Goal: Task Accomplishment & Management: Use online tool/utility

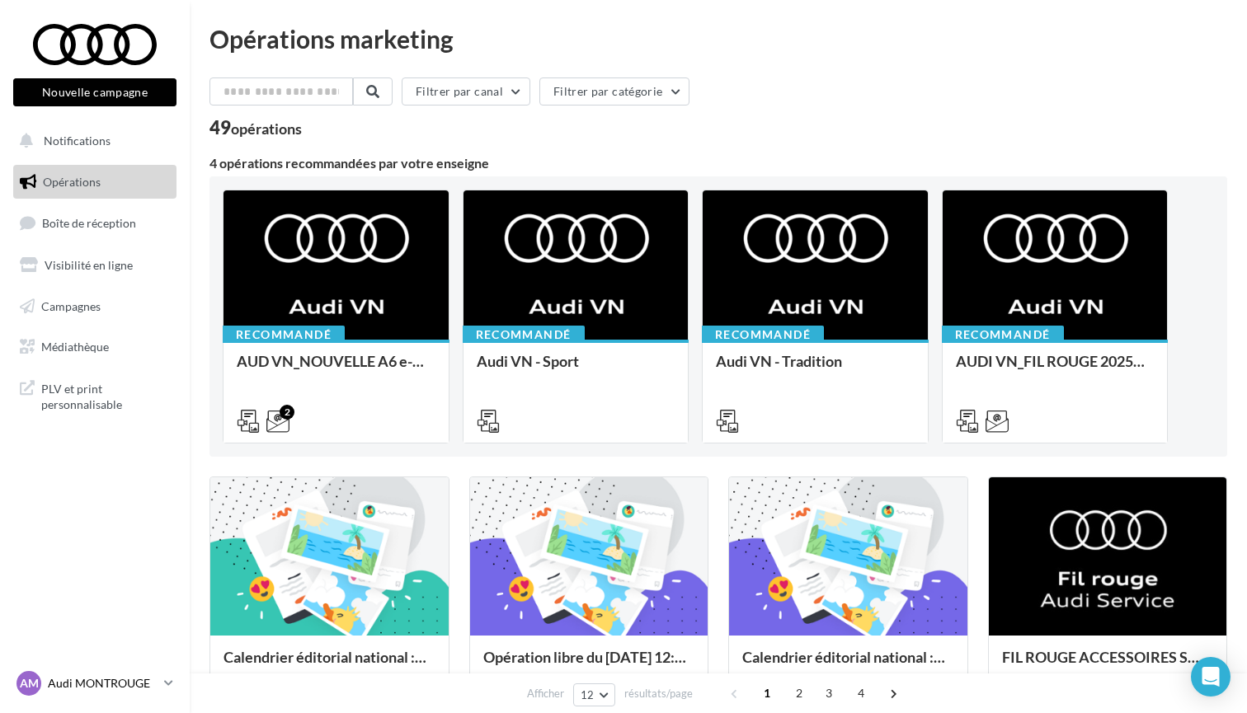
click at [129, 682] on p "Audi MONTROUGE" at bounding box center [103, 684] width 110 height 16
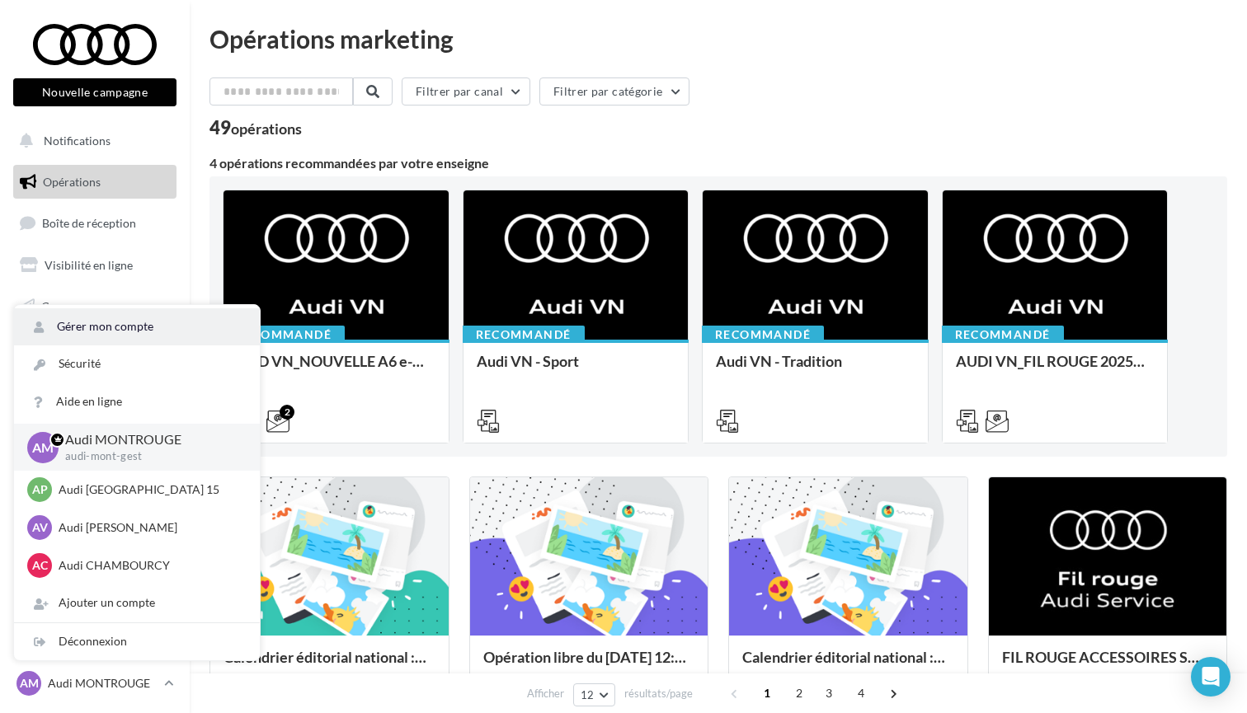
click at [116, 332] on link "Gérer mon compte" at bounding box center [137, 326] width 246 height 37
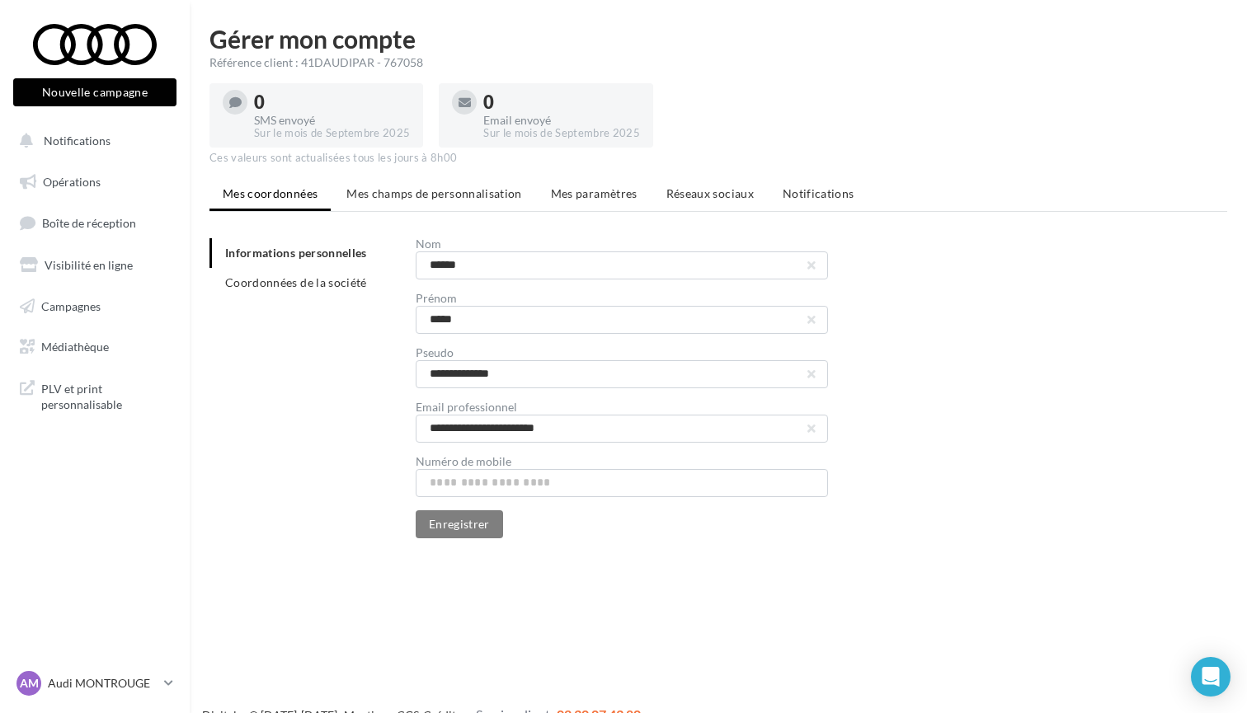
drag, startPoint x: 383, startPoint y: 61, endPoint x: 406, endPoint y: 59, distance: 23.2
click at [406, 59] on div "Référence client : 41DAUDIPAR - 767058" at bounding box center [719, 62] width 1018 height 16
click at [430, 61] on div "Référence client : 41DAUDIPAR - 767058" at bounding box center [719, 62] width 1018 height 16
click at [725, 190] on span "Réseaux sociaux" at bounding box center [709, 193] width 87 height 14
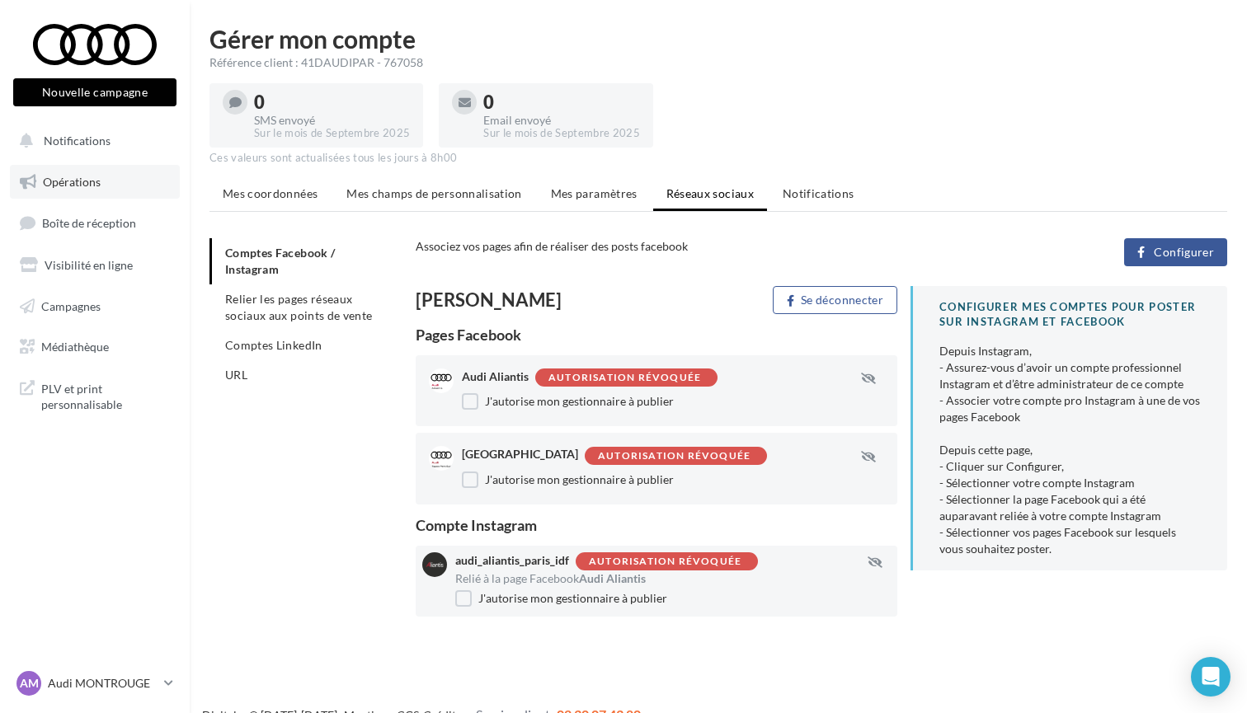
click at [79, 175] on span "Opérations" at bounding box center [72, 182] width 58 height 14
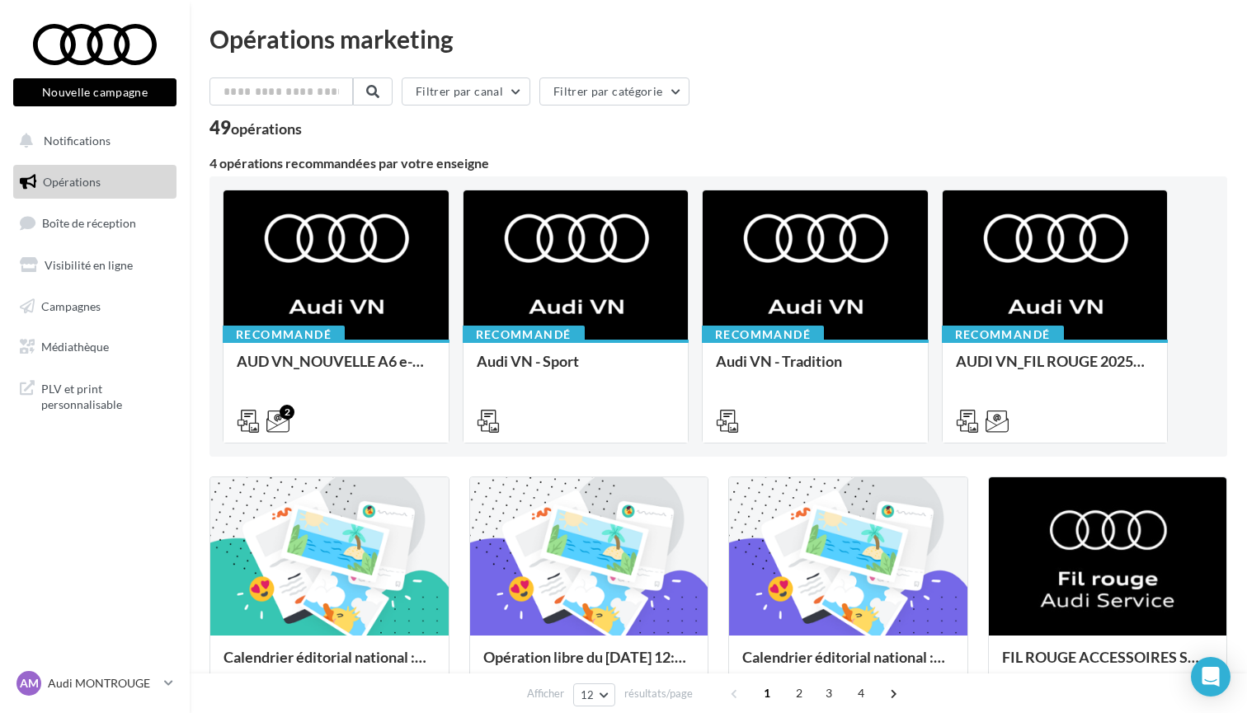
drag, startPoint x: 438, startPoint y: 160, endPoint x: 488, endPoint y: 162, distance: 50.4
click at [488, 162] on div "4 opérations recommandées par votre enseigne" at bounding box center [719, 163] width 1018 height 13
click at [503, 164] on div "4 opérations recommandées par votre enseigne" at bounding box center [719, 163] width 1018 height 13
drag, startPoint x: 488, startPoint y: 163, endPoint x: 403, endPoint y: 163, distance: 85.8
click at [403, 163] on div "4 opérations recommandées par votre enseigne" at bounding box center [719, 163] width 1018 height 13
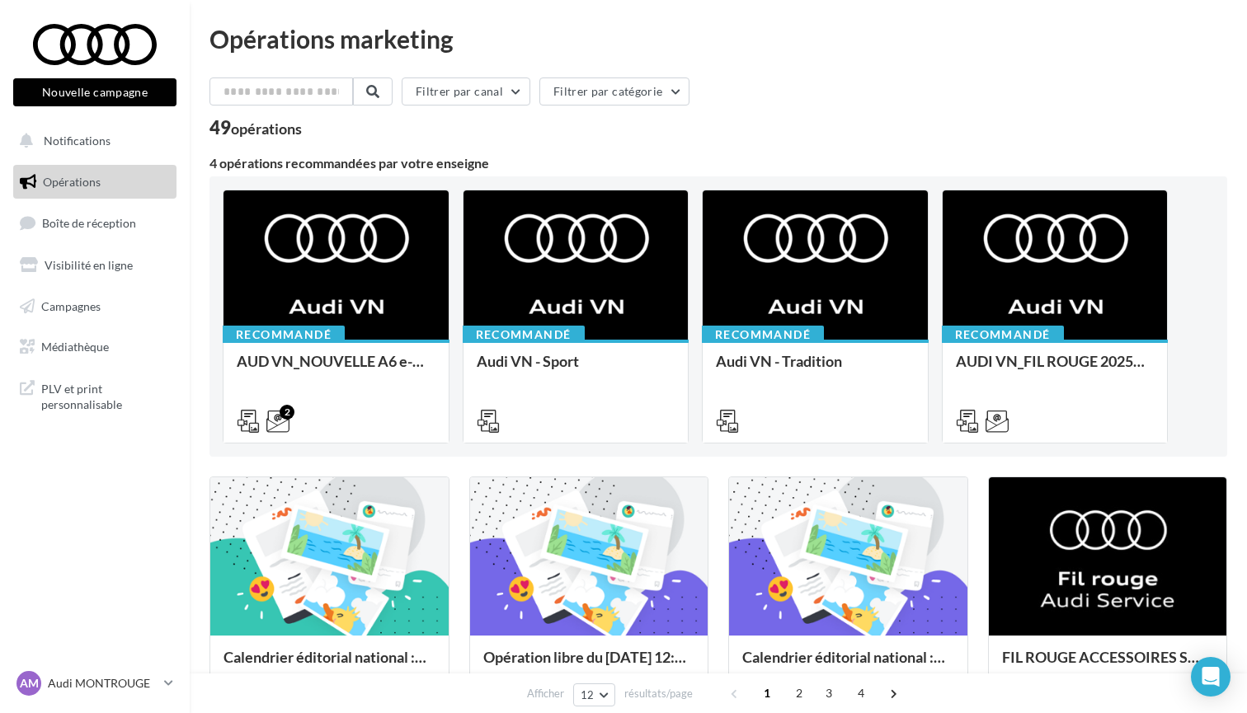
click at [434, 163] on div "4 opérations recommandées par votre enseigne" at bounding box center [719, 163] width 1018 height 13
drag, startPoint x: 437, startPoint y: 163, endPoint x: 487, endPoint y: 165, distance: 50.3
click at [487, 165] on div "4 opérations recommandées par votre enseigne" at bounding box center [719, 163] width 1018 height 13
drag, startPoint x: 401, startPoint y: 163, endPoint x: 431, endPoint y: 164, distance: 30.5
click at [431, 164] on div "4 opérations recommandées par votre enseigne" at bounding box center [719, 163] width 1018 height 13
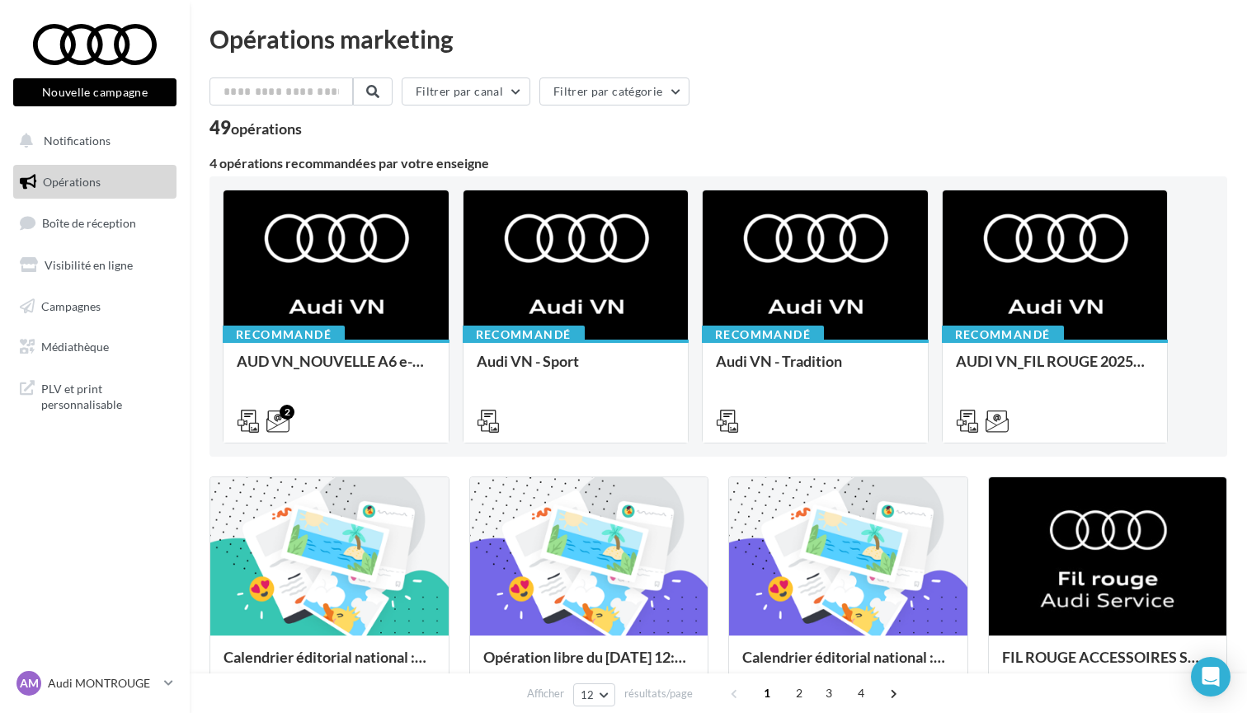
drag, startPoint x: 437, startPoint y: 164, endPoint x: 483, endPoint y: 164, distance: 46.2
click at [483, 164] on div "4 opérations recommandées par votre enseigne" at bounding box center [719, 163] width 1018 height 13
drag, startPoint x: 491, startPoint y: 165, endPoint x: 436, endPoint y: 164, distance: 54.4
click at [436, 164] on div "4 opérations recommandées par votre enseigne" at bounding box center [719, 163] width 1018 height 13
drag, startPoint x: 432, startPoint y: 164, endPoint x: 403, endPoint y: 162, distance: 29.7
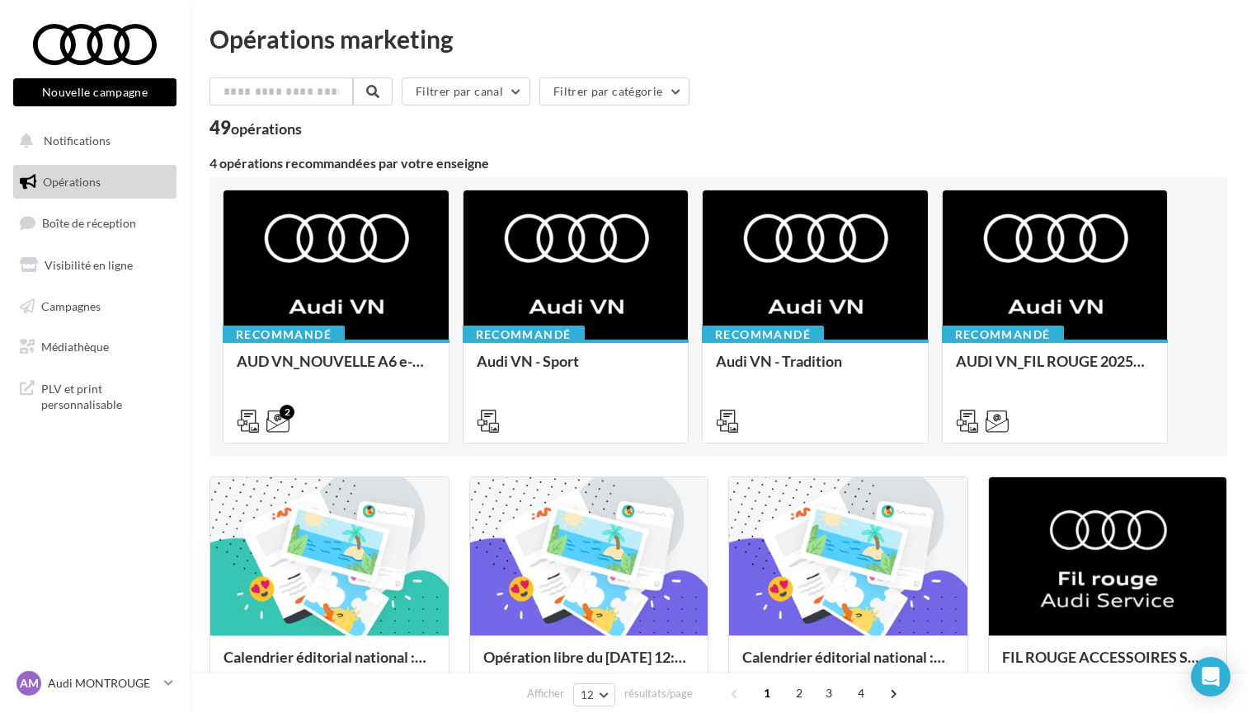
click at [403, 162] on div "4 opérations recommandées par votre enseigne" at bounding box center [719, 163] width 1018 height 13
drag, startPoint x: 397, startPoint y: 163, endPoint x: 380, endPoint y: 163, distance: 16.5
click at [380, 163] on div "4 opérations recommandées par votre enseigne" at bounding box center [719, 163] width 1018 height 13
drag, startPoint x: 374, startPoint y: 162, endPoint x: 287, endPoint y: 160, distance: 86.6
click at [287, 160] on div "4 opérations recommandées par votre enseigne" at bounding box center [719, 163] width 1018 height 13
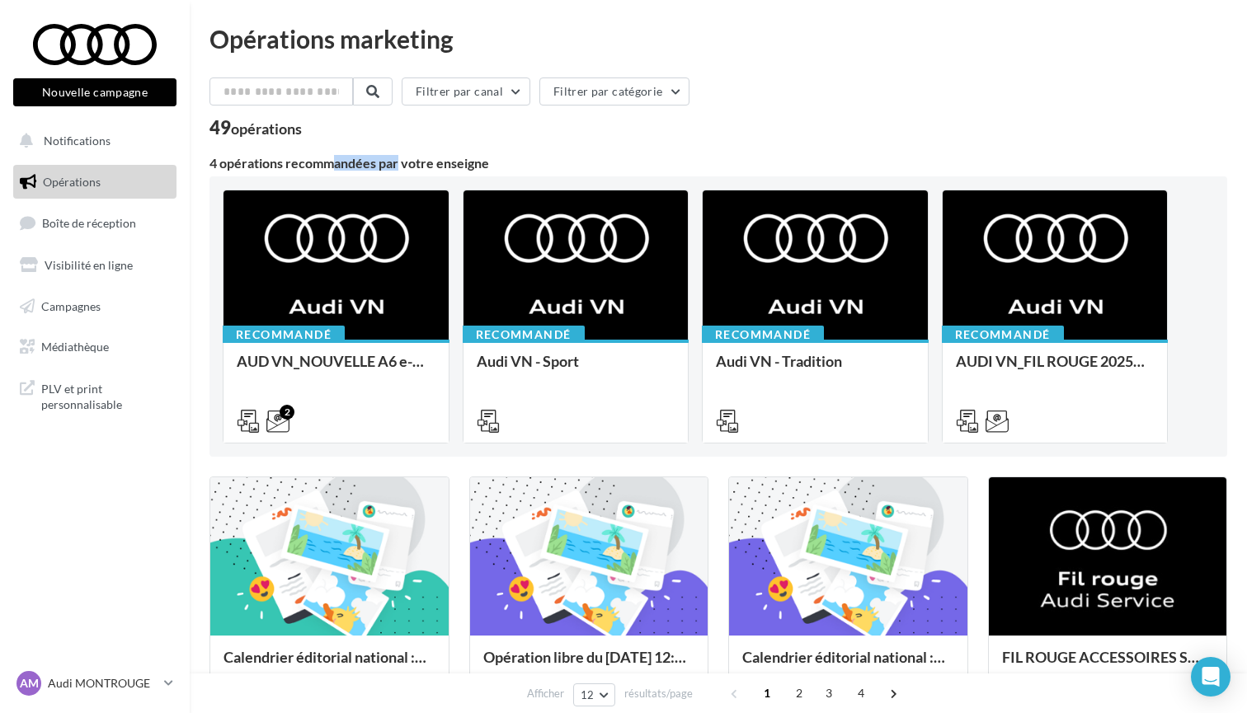
drag, startPoint x: 280, startPoint y: 162, endPoint x: 224, endPoint y: 163, distance: 56.9
click at [223, 163] on div "4 opérations recommandées par votre enseigne" at bounding box center [719, 163] width 1018 height 13
drag, startPoint x: 208, startPoint y: 164, endPoint x: 217, endPoint y: 164, distance: 9.1
click at [217, 164] on div "Opérations marketing Filtrer par canal Filtrer par catégorie 49 opérations 4 op…" at bounding box center [718, 698] width 1057 height 1345
drag, startPoint x: 221, startPoint y: 164, endPoint x: 281, endPoint y: 166, distance: 60.2
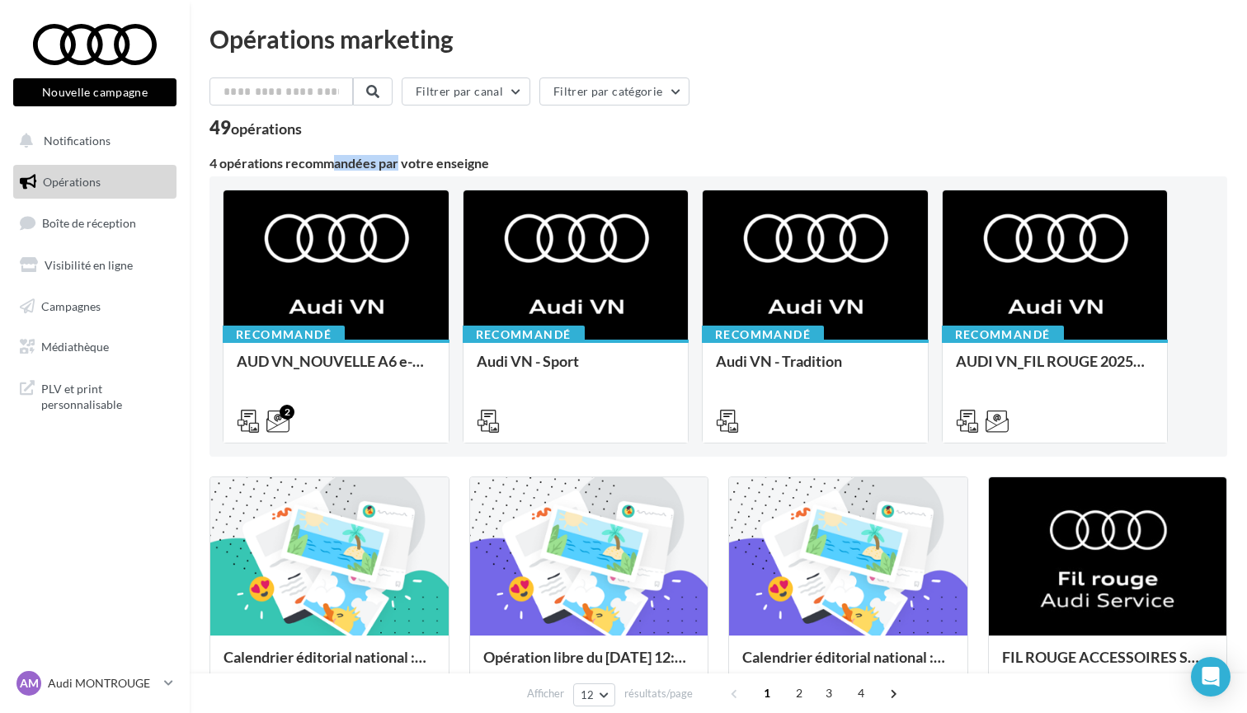
click at [281, 166] on div "4 opérations recommandées par votre enseigne" at bounding box center [719, 163] width 1018 height 13
drag, startPoint x: 289, startPoint y: 164, endPoint x: 375, endPoint y: 165, distance: 86.6
click at [375, 165] on div "4 opérations recommandées par votre enseigne" at bounding box center [719, 163] width 1018 height 13
drag, startPoint x: 375, startPoint y: 165, endPoint x: 288, endPoint y: 167, distance: 87.4
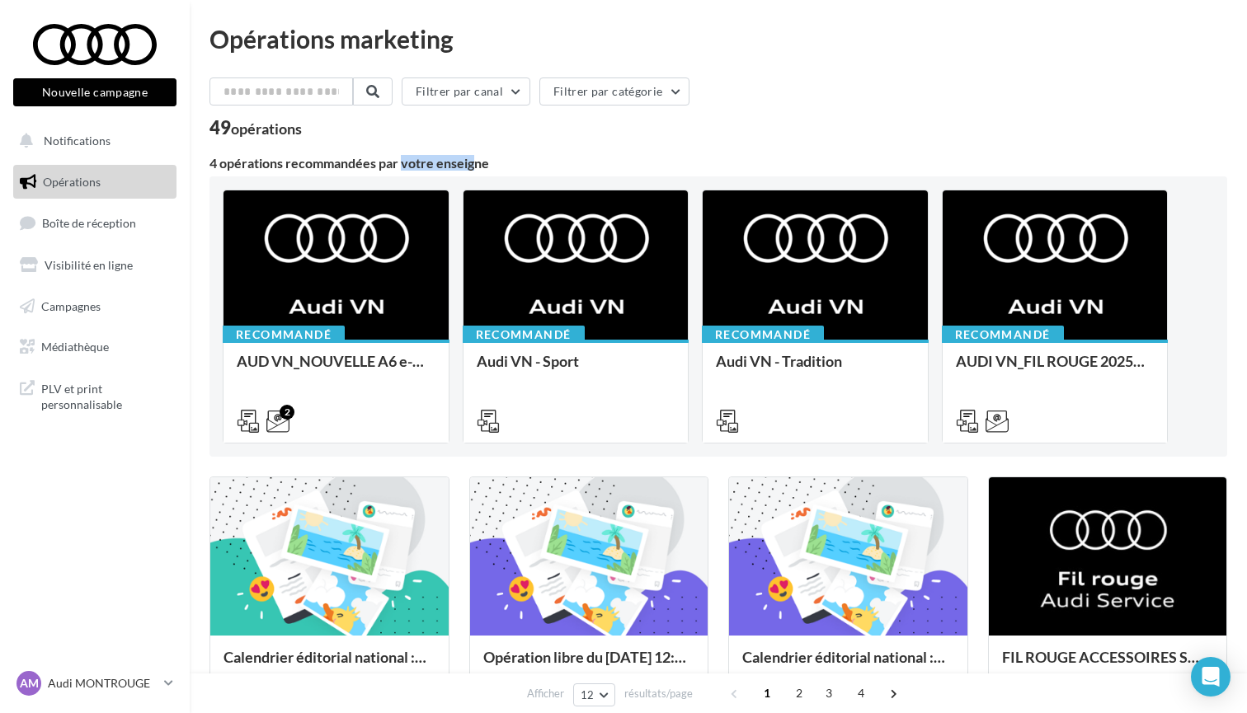
click at [288, 167] on div "4 opérations recommandées par votre enseigne" at bounding box center [719, 163] width 1018 height 13
click at [111, 97] on button "Nouvelle campagne" at bounding box center [94, 92] width 163 height 28
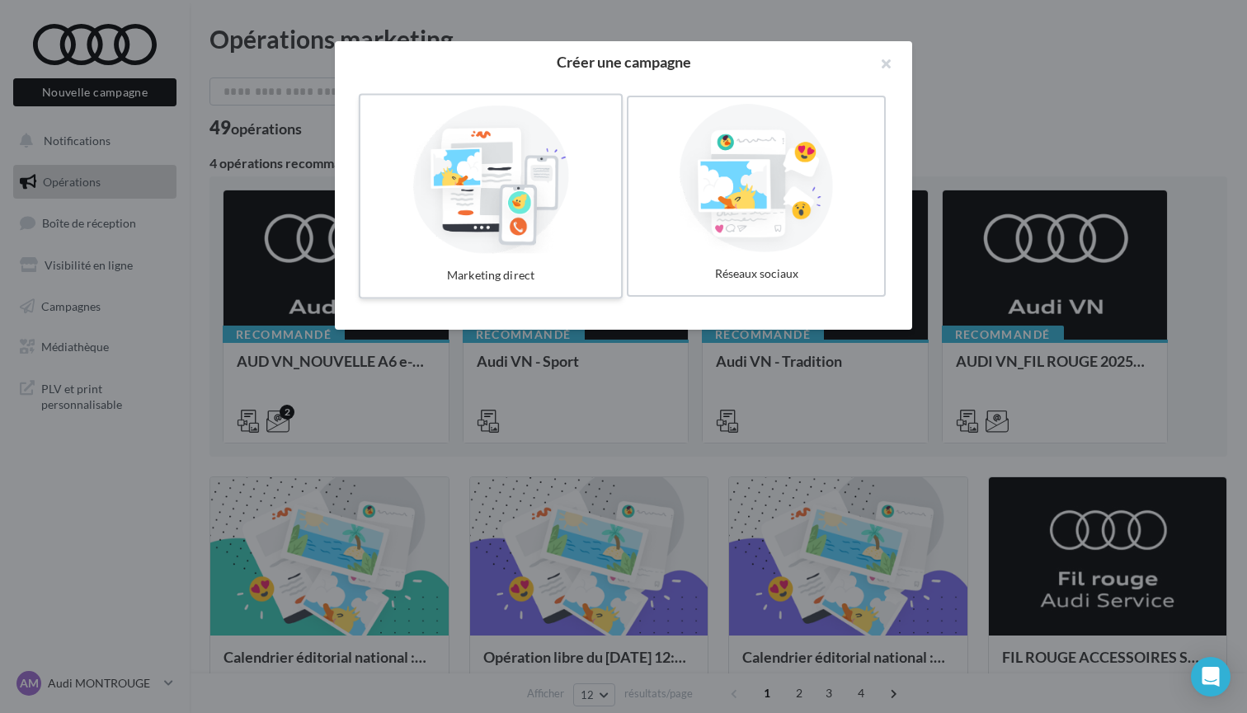
click at [594, 103] on div at bounding box center [490, 178] width 247 height 152
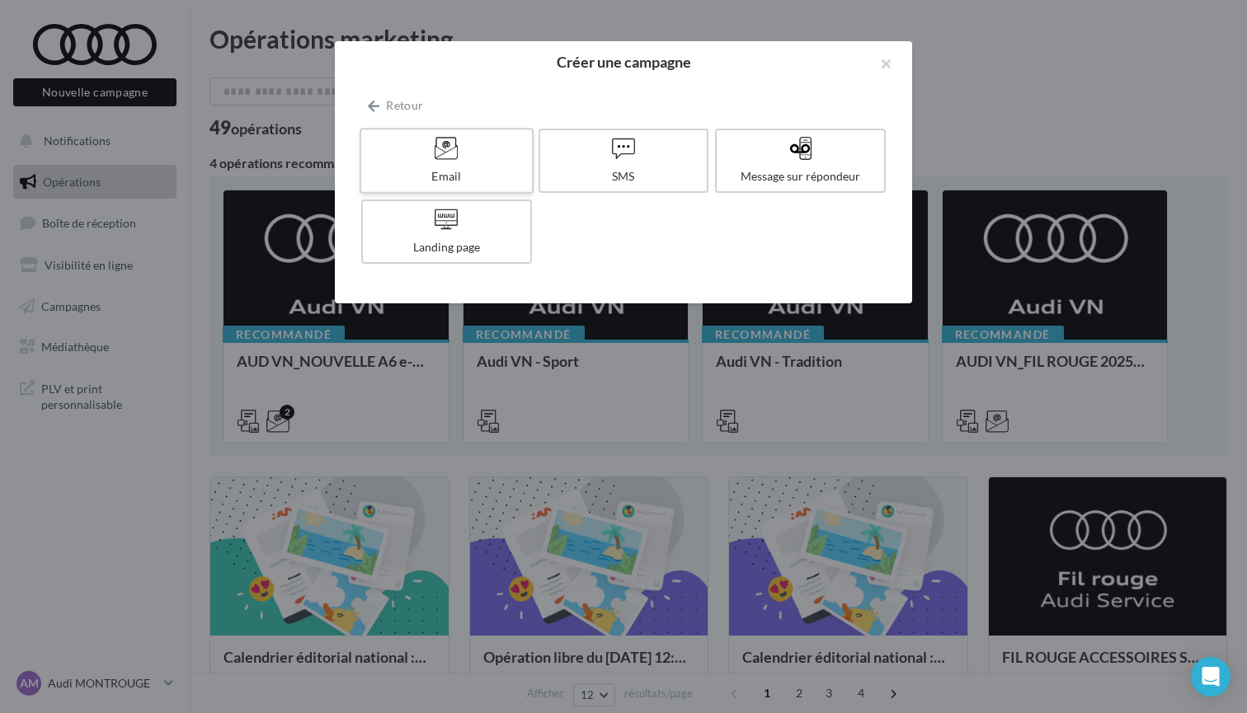
click at [497, 173] on div "Email" at bounding box center [446, 176] width 157 height 16
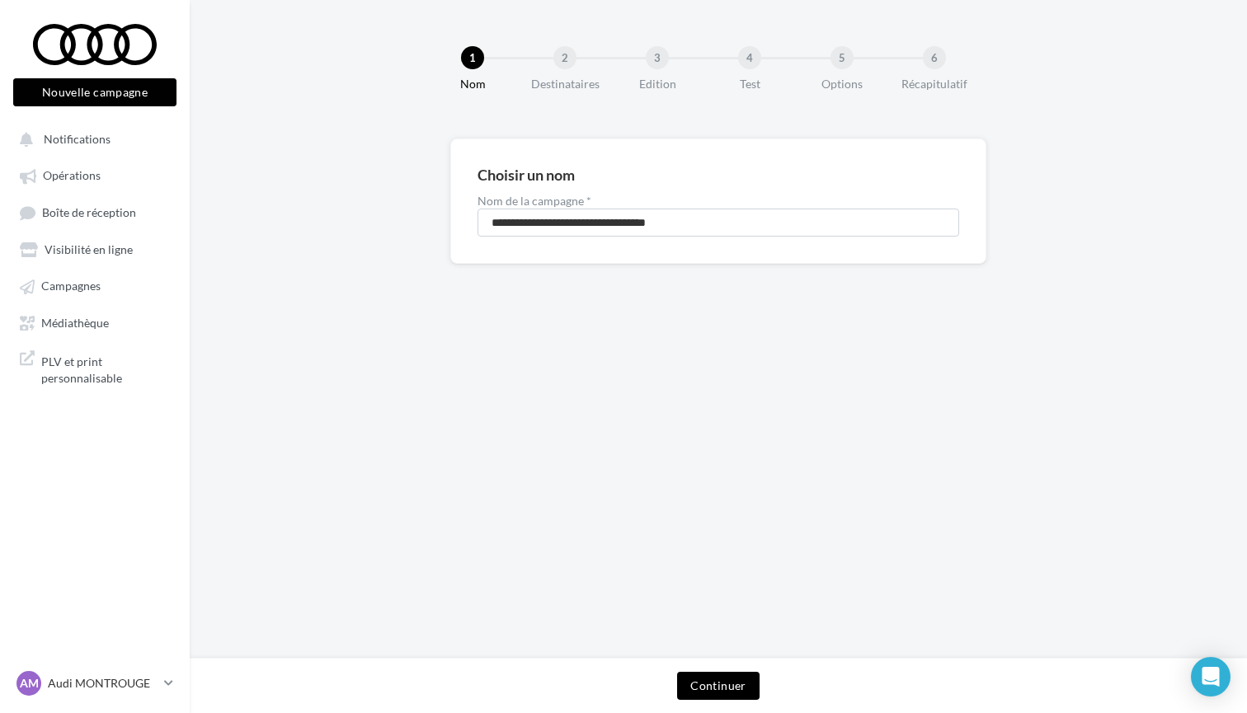
click at [710, 696] on button "Continuer" at bounding box center [718, 686] width 82 height 28
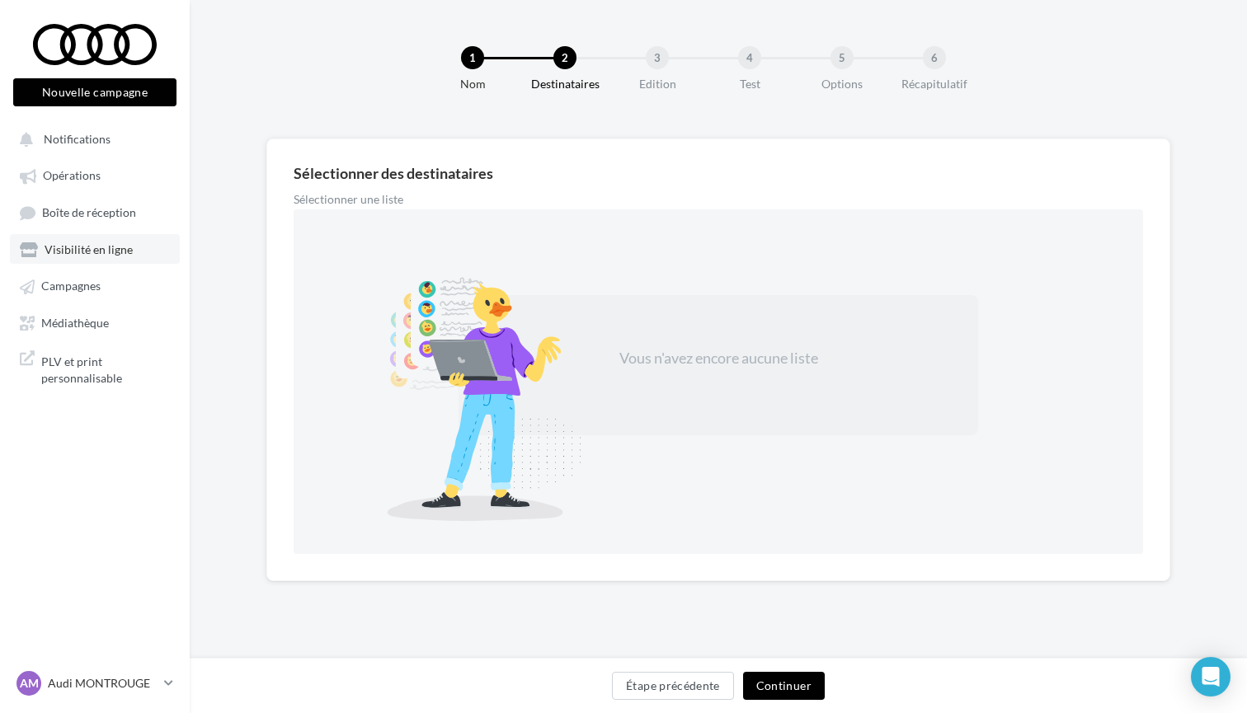
click at [90, 245] on span "Visibilité en ligne" at bounding box center [89, 250] width 88 height 14
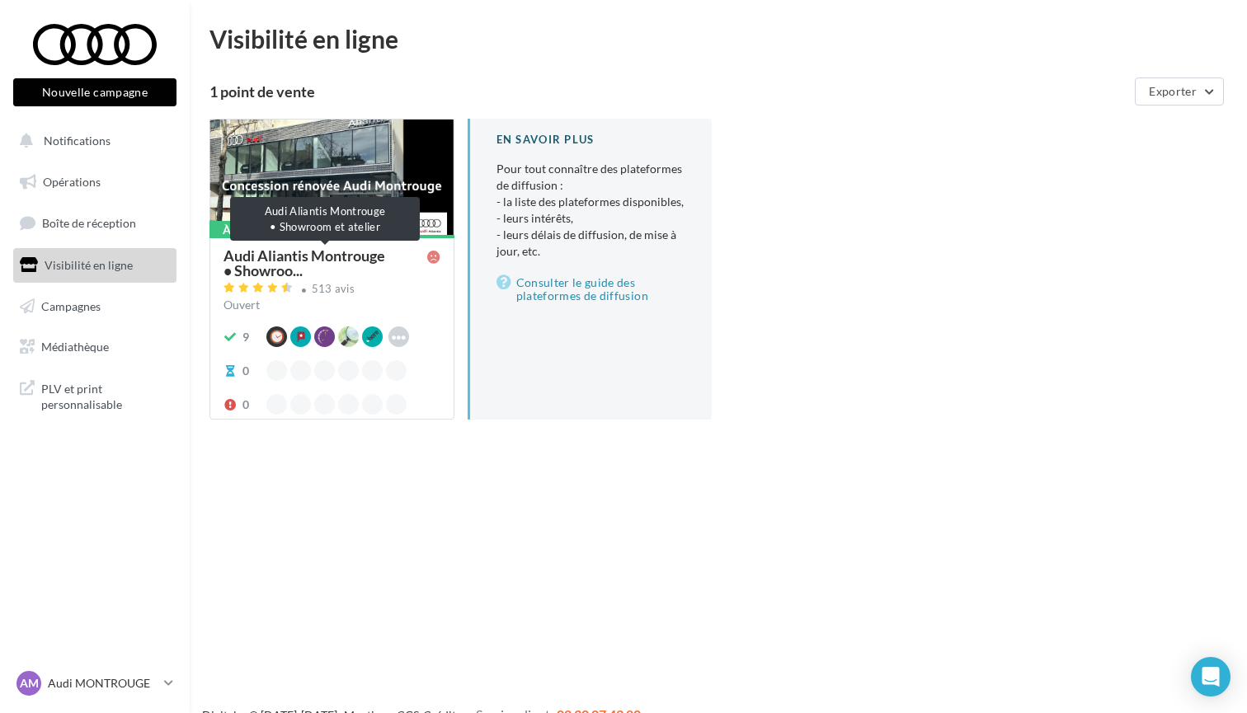
click at [265, 252] on span "Audi Aliantis Montrouge • Showroo..." at bounding box center [326, 263] width 204 height 30
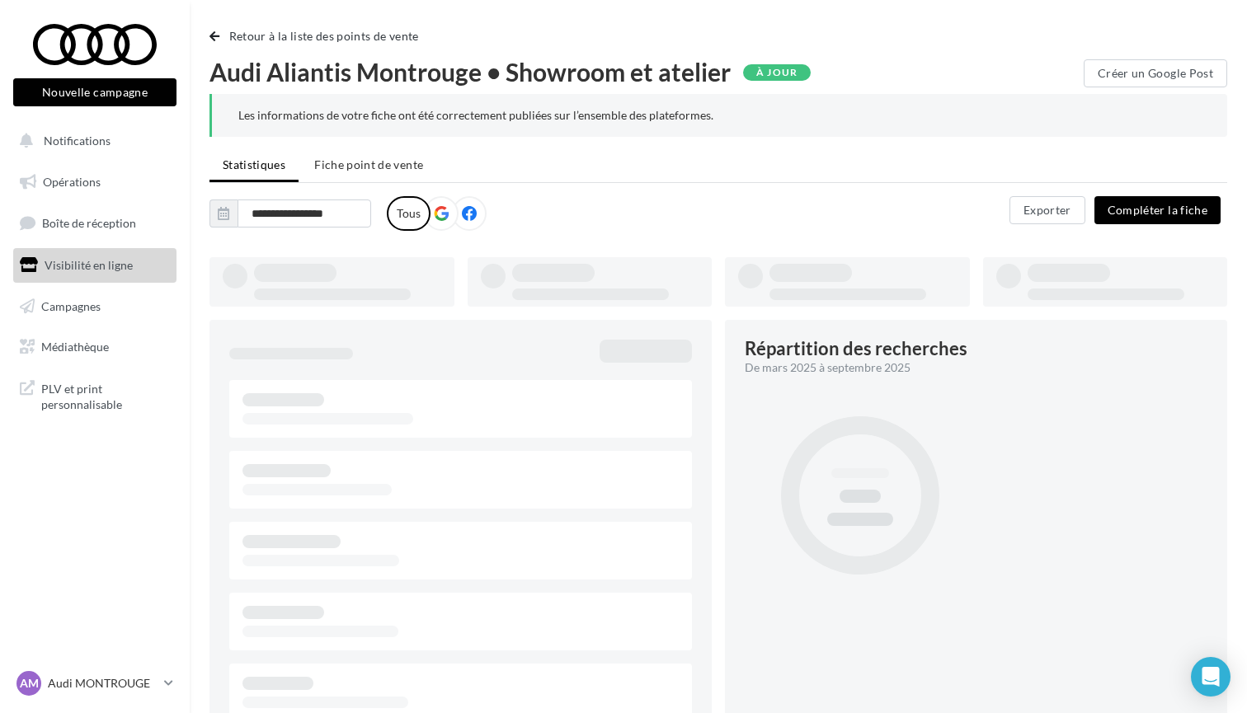
type input "**********"
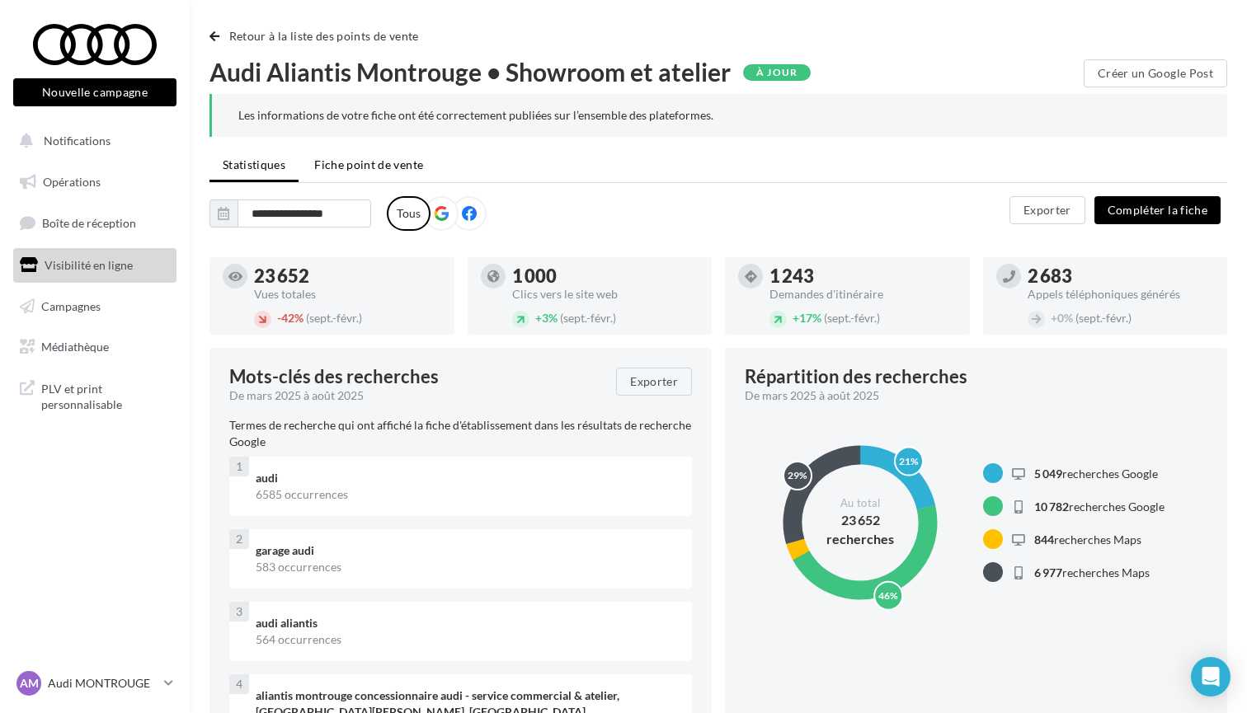
click at [370, 171] on span "Fiche point de vente" at bounding box center [368, 165] width 109 height 14
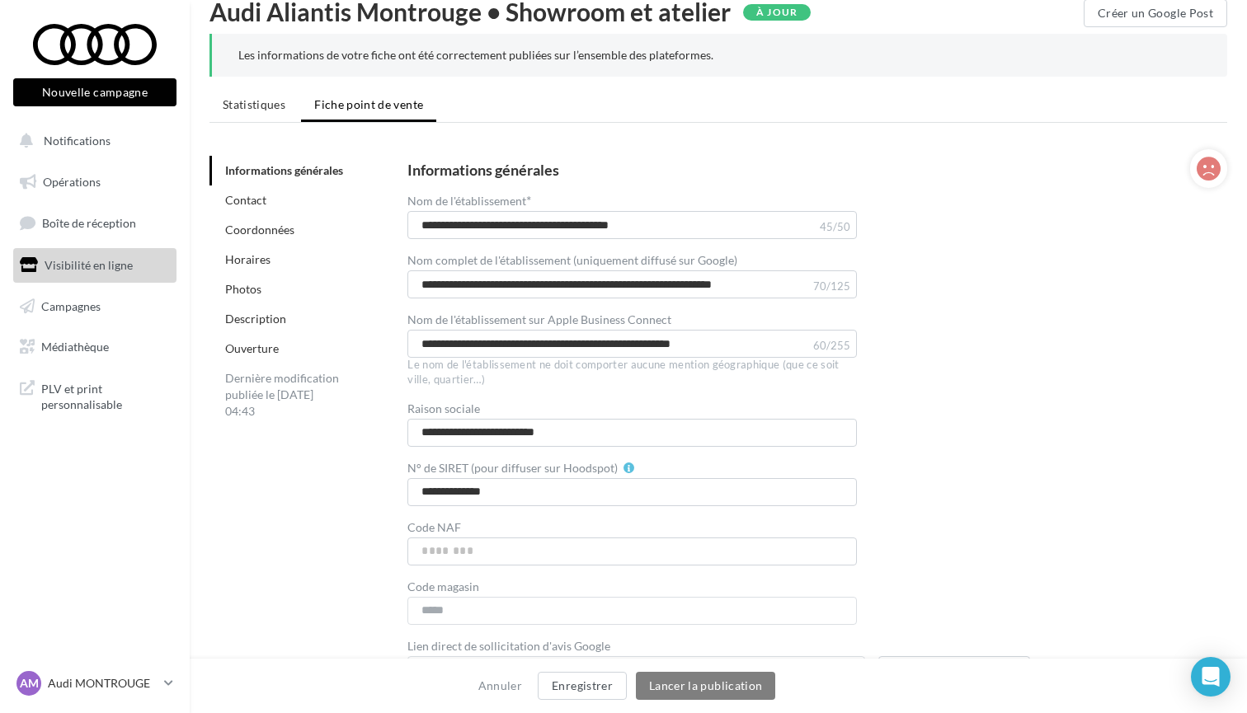
click at [246, 294] on link "Photos" at bounding box center [243, 289] width 36 height 14
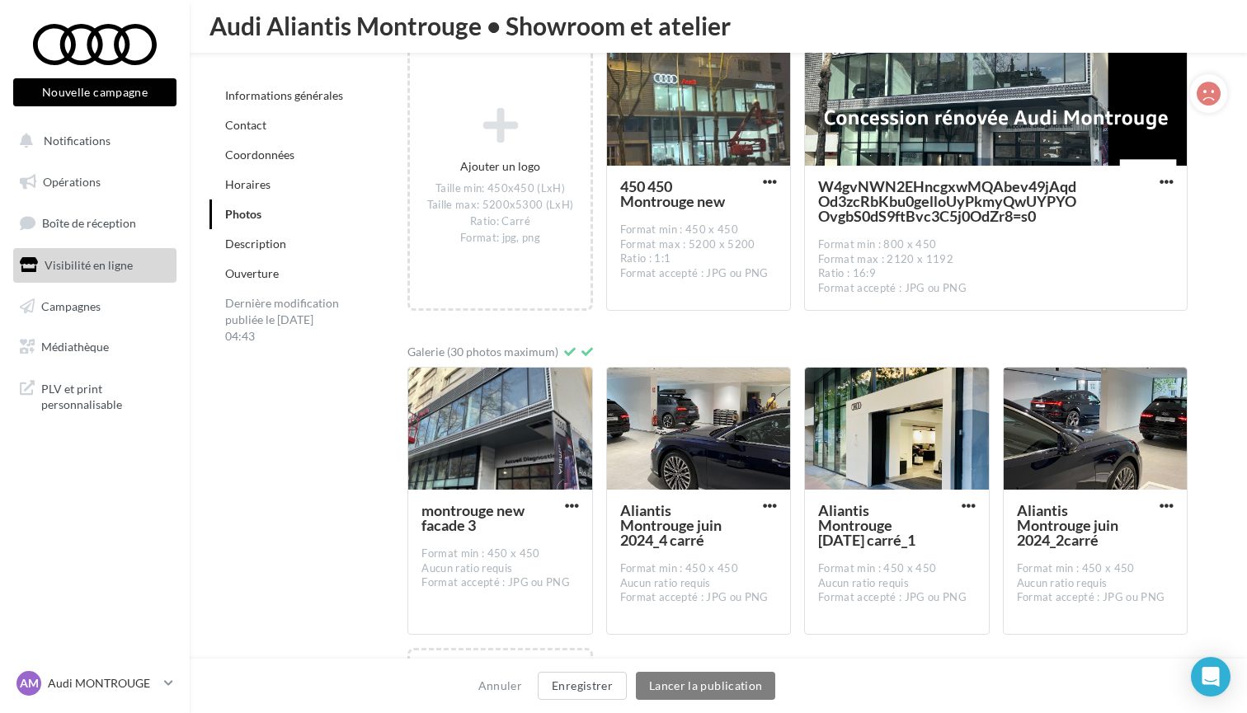
scroll to position [2446, 0]
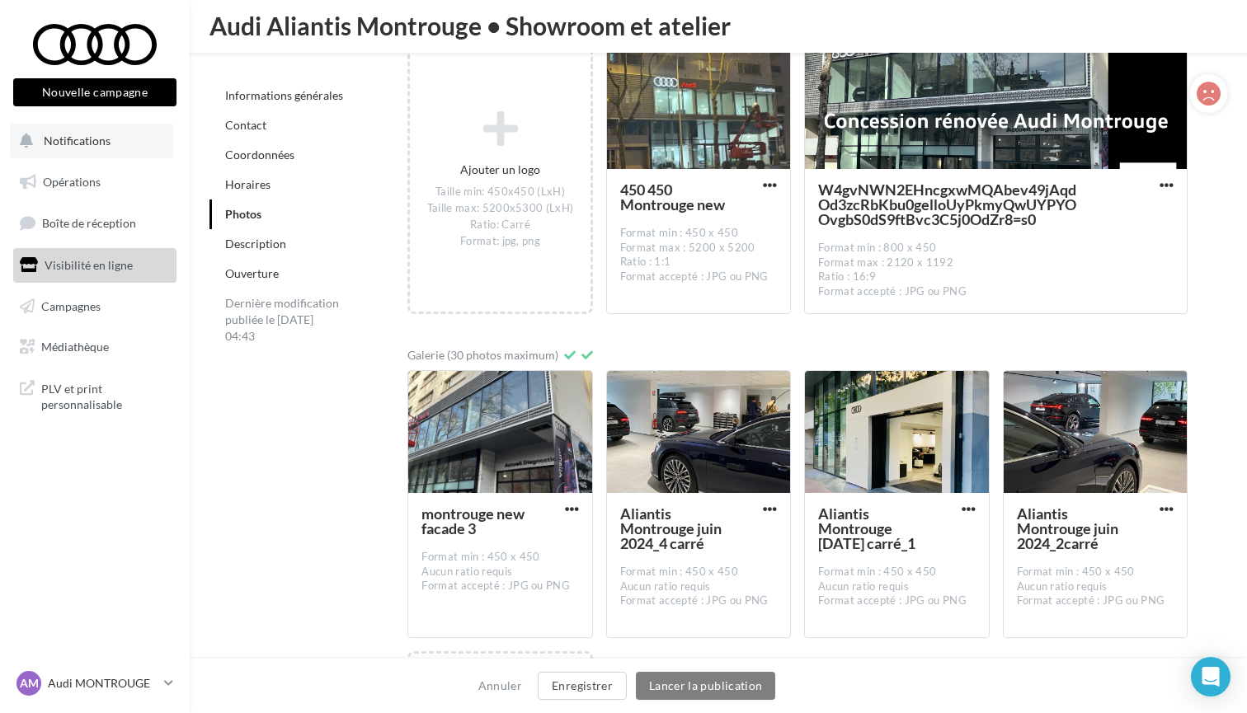
click at [80, 144] on span "Notifications" at bounding box center [77, 141] width 67 height 14
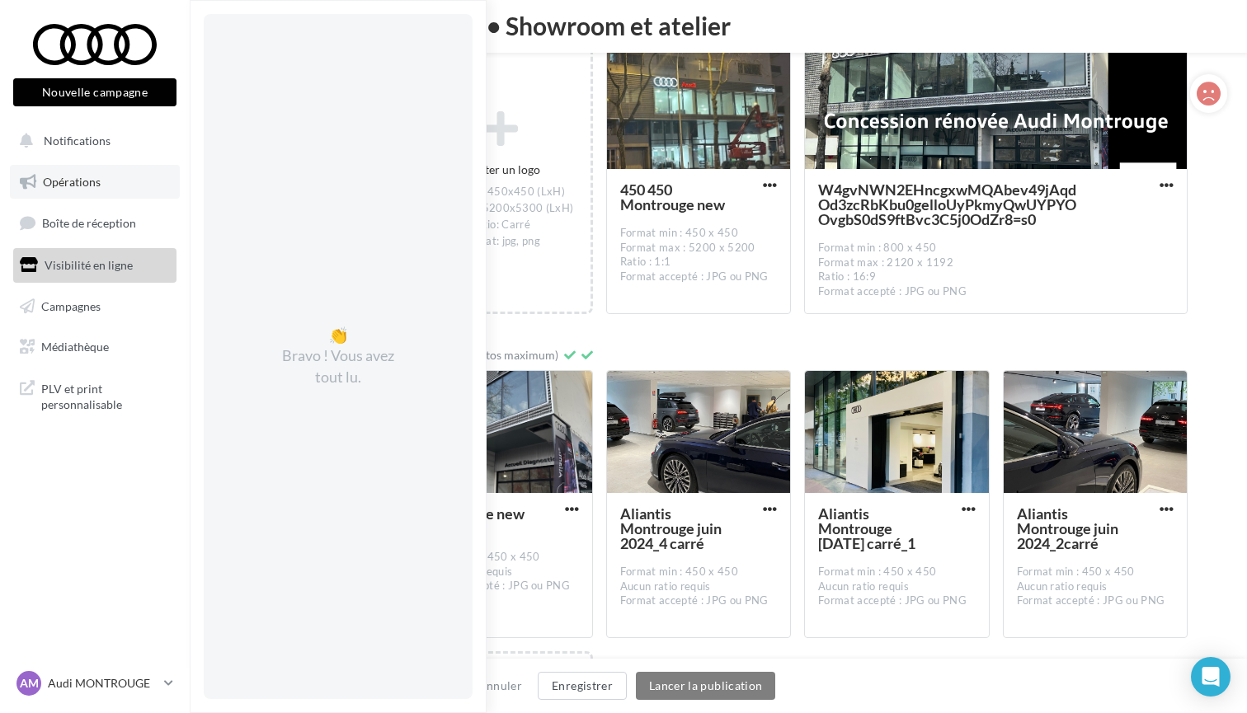
click at [78, 172] on link "Opérations" at bounding box center [95, 182] width 170 height 35
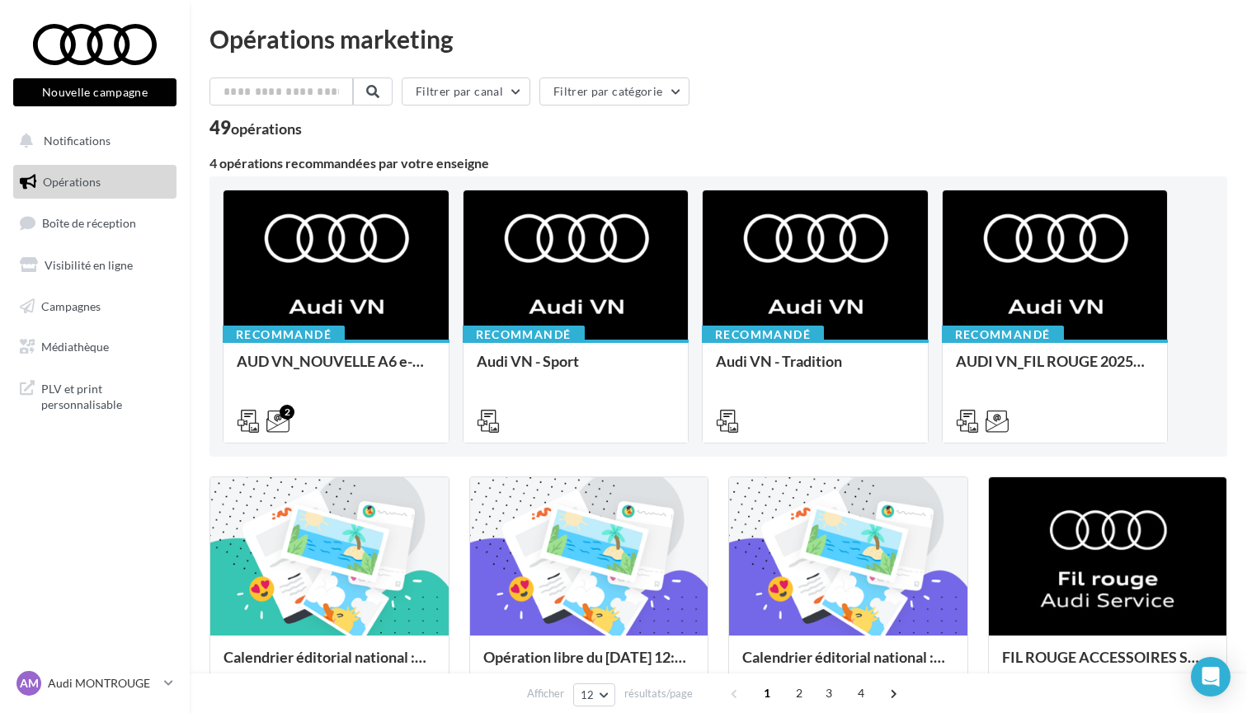
click at [191, 177] on div "Opérations marketing Filtrer par canal Filtrer par catégorie 49 opérations 4 op…" at bounding box center [718, 698] width 1057 height 1345
click at [87, 400] on span "PLV et print personnalisable" at bounding box center [105, 395] width 129 height 35
